Goal: Check status: Check status

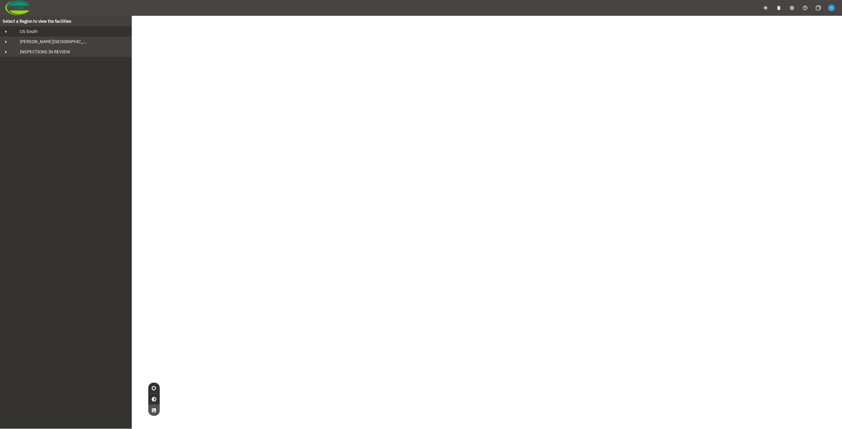
click at [52, 30] on div "US South" at bounding box center [71, 32] width 115 height 6
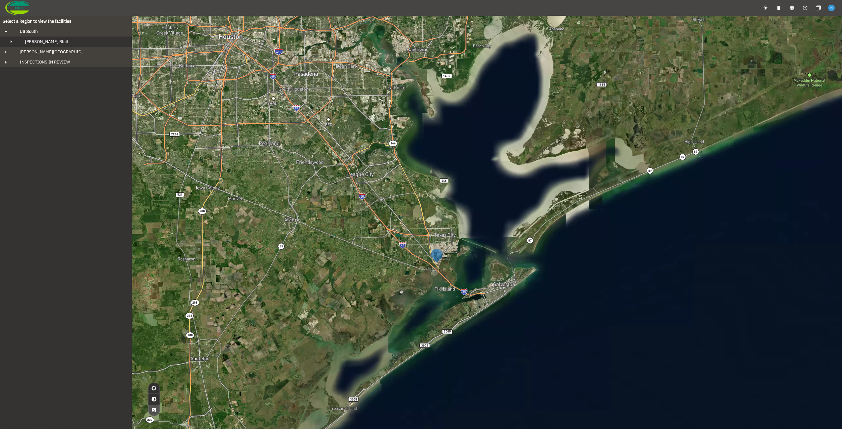
click at [54, 44] on div "Fowler's Bluff" at bounding box center [72, 42] width 104 height 6
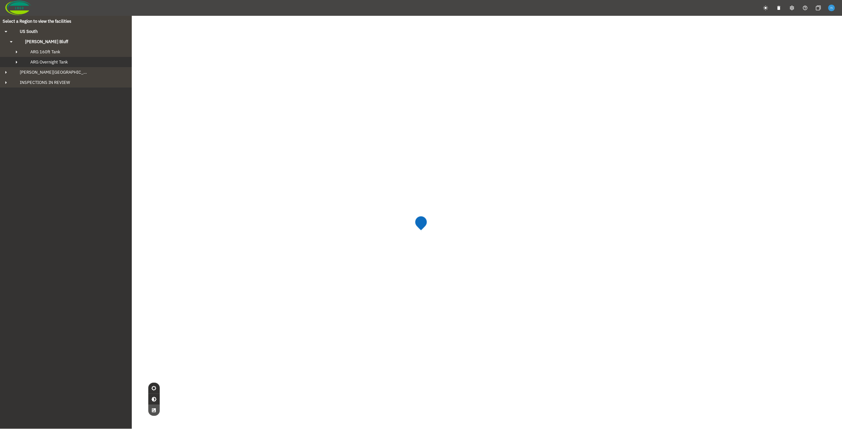
click at [55, 59] on span "ARG Overnight Tank" at bounding box center [49, 62] width 38 height 6
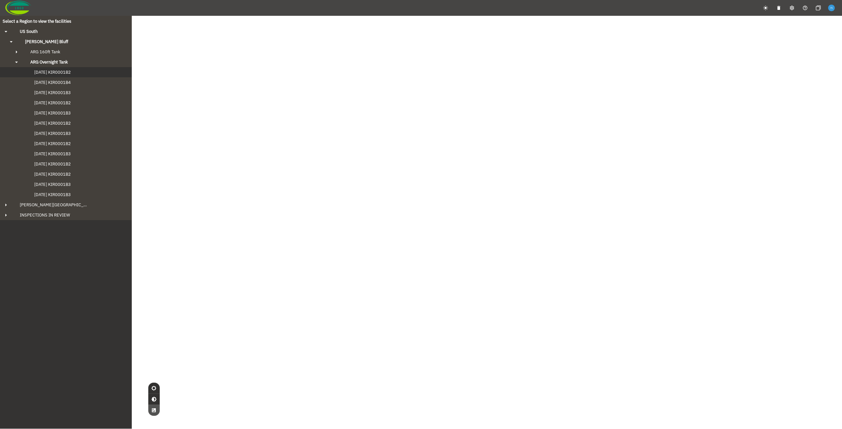
click at [55, 72] on span "2024-09-20 KIR0001B2" at bounding box center [46, 72] width 50 height 6
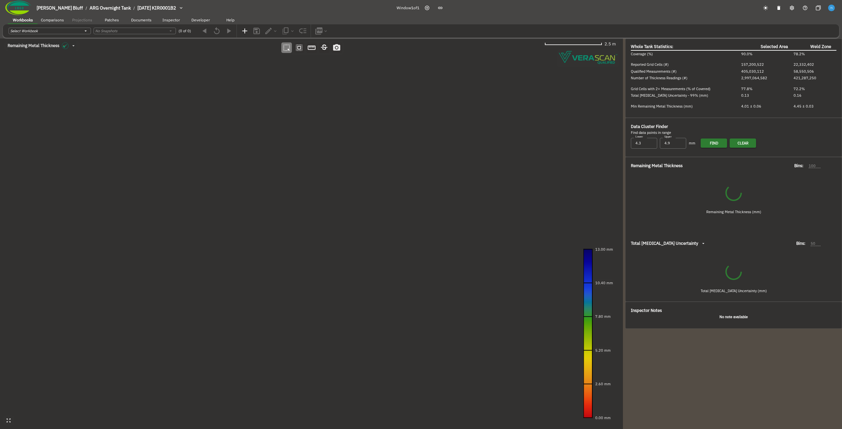
type input "535"
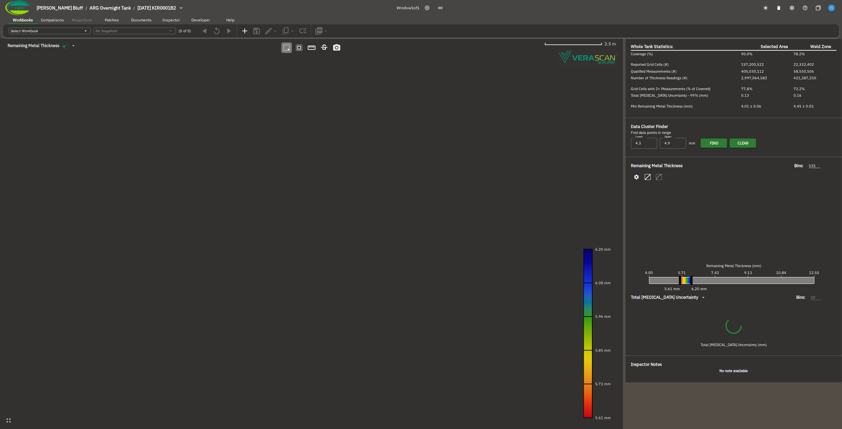
type input "93"
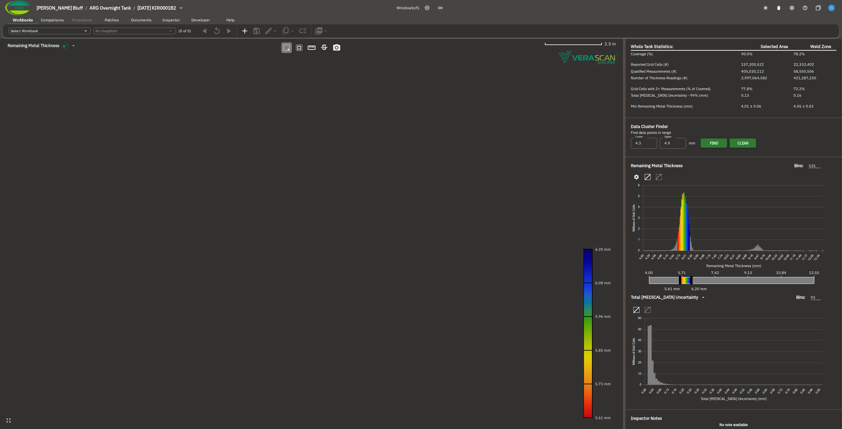
click at [335, 176] on canvas at bounding box center [311, 234] width 623 height 391
drag, startPoint x: 304, startPoint y: 179, endPoint x: 323, endPoint y: 173, distance: 19.7
click at [323, 173] on canvas at bounding box center [311, 234] width 623 height 391
